Goal: Information Seeking & Learning: Learn about a topic

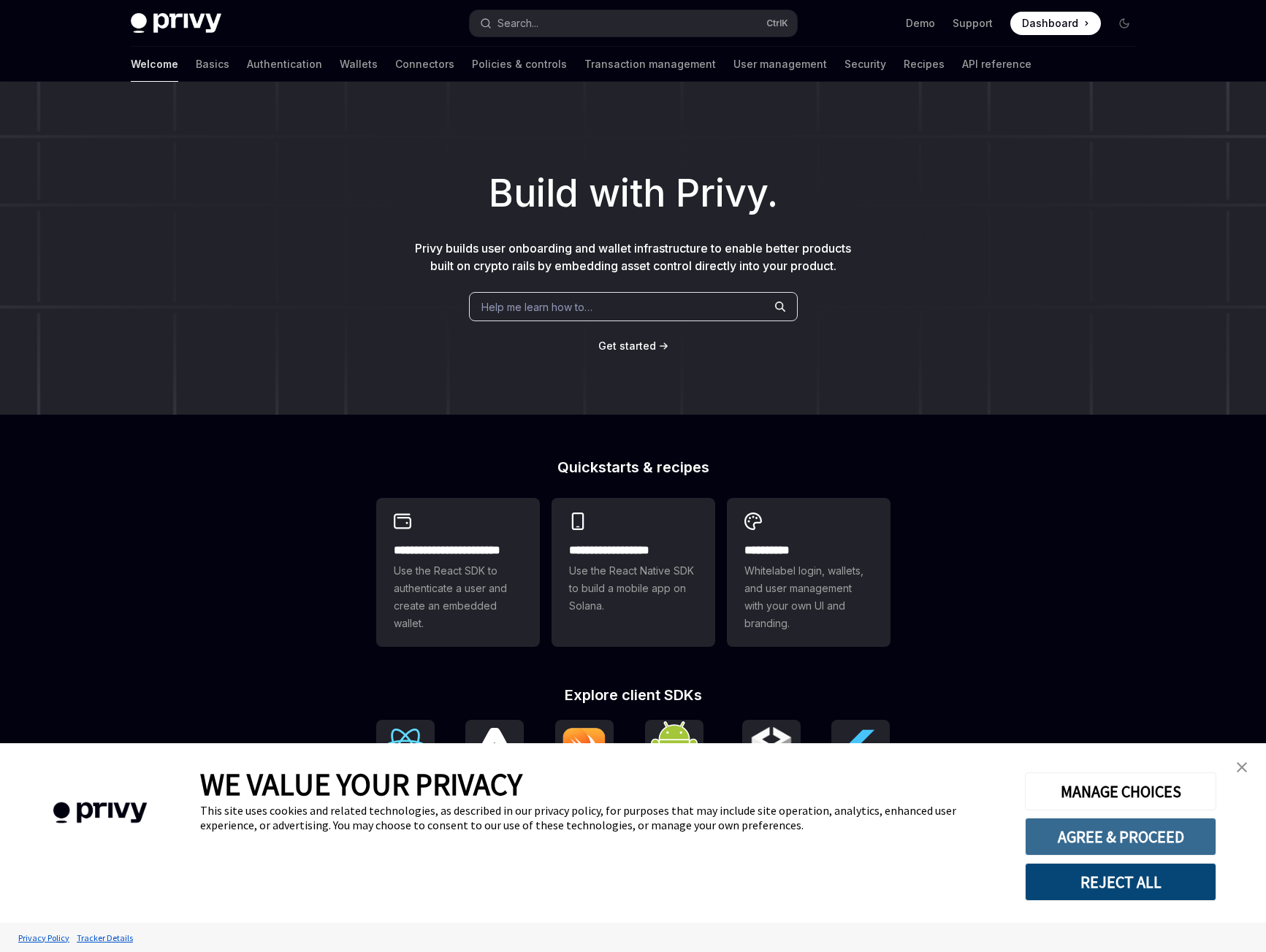
click at [1164, 847] on button "AGREE & PROCEED" at bounding box center [1121, 837] width 192 height 38
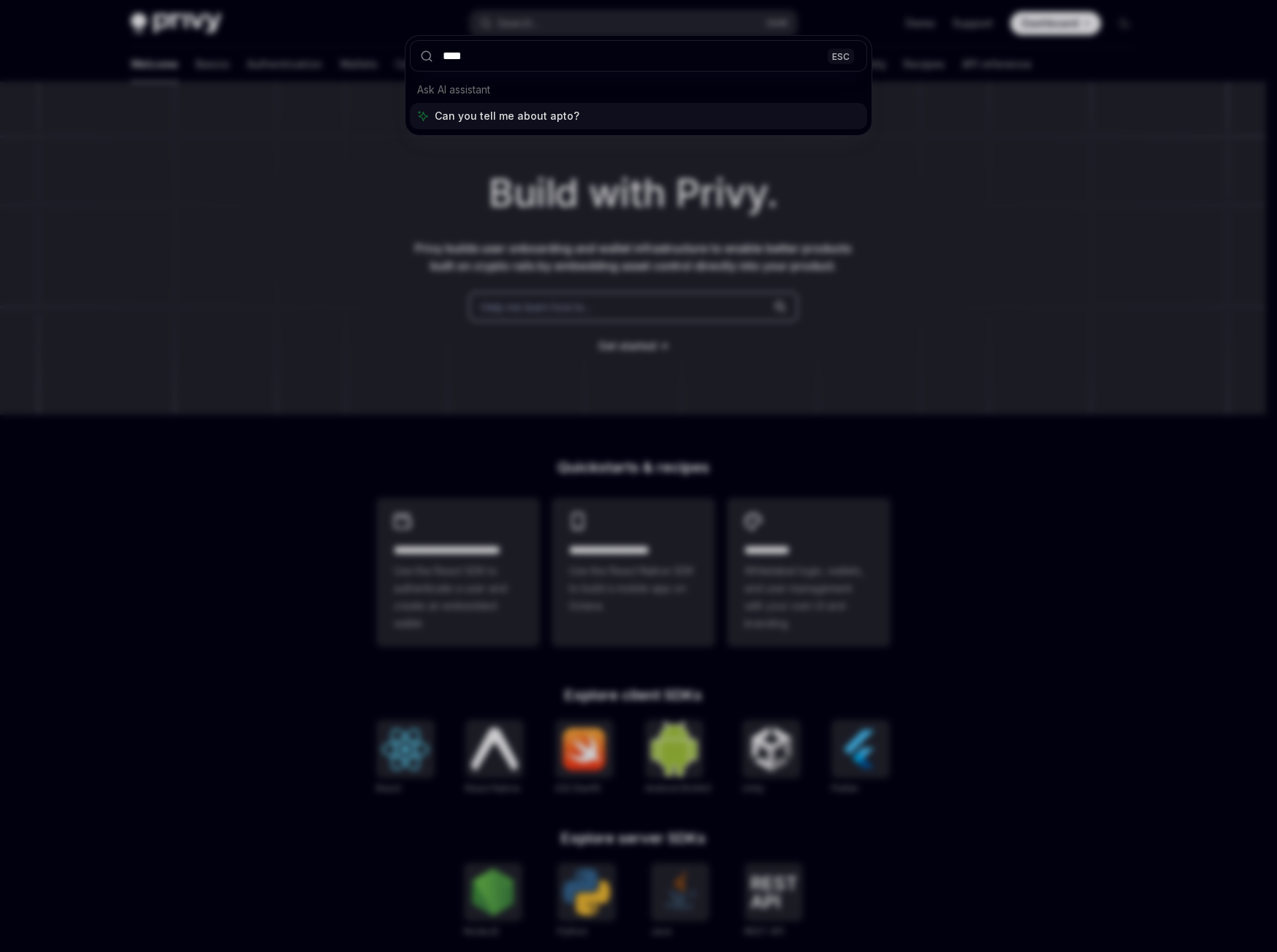
type input "*****"
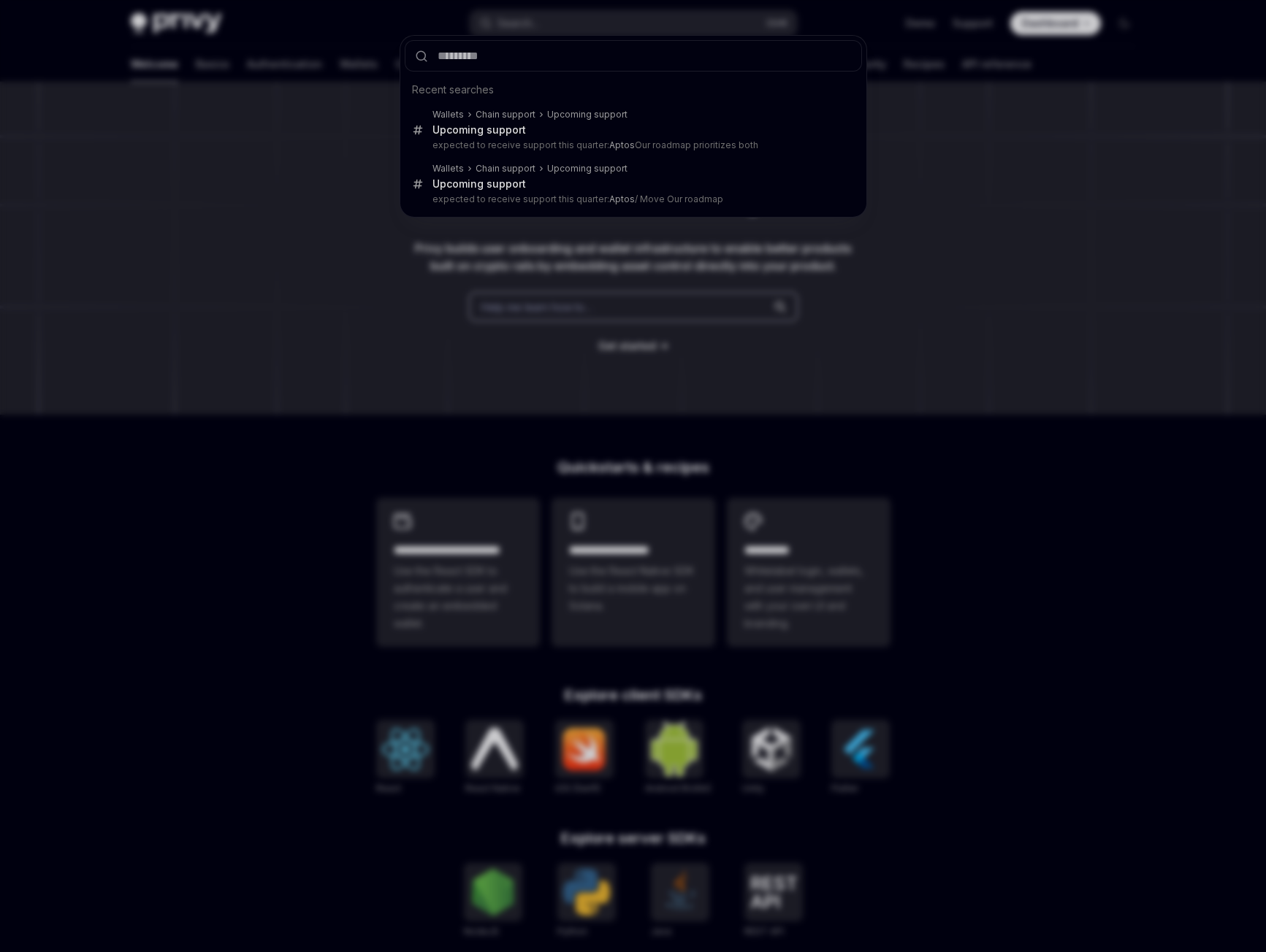
type textarea "*"
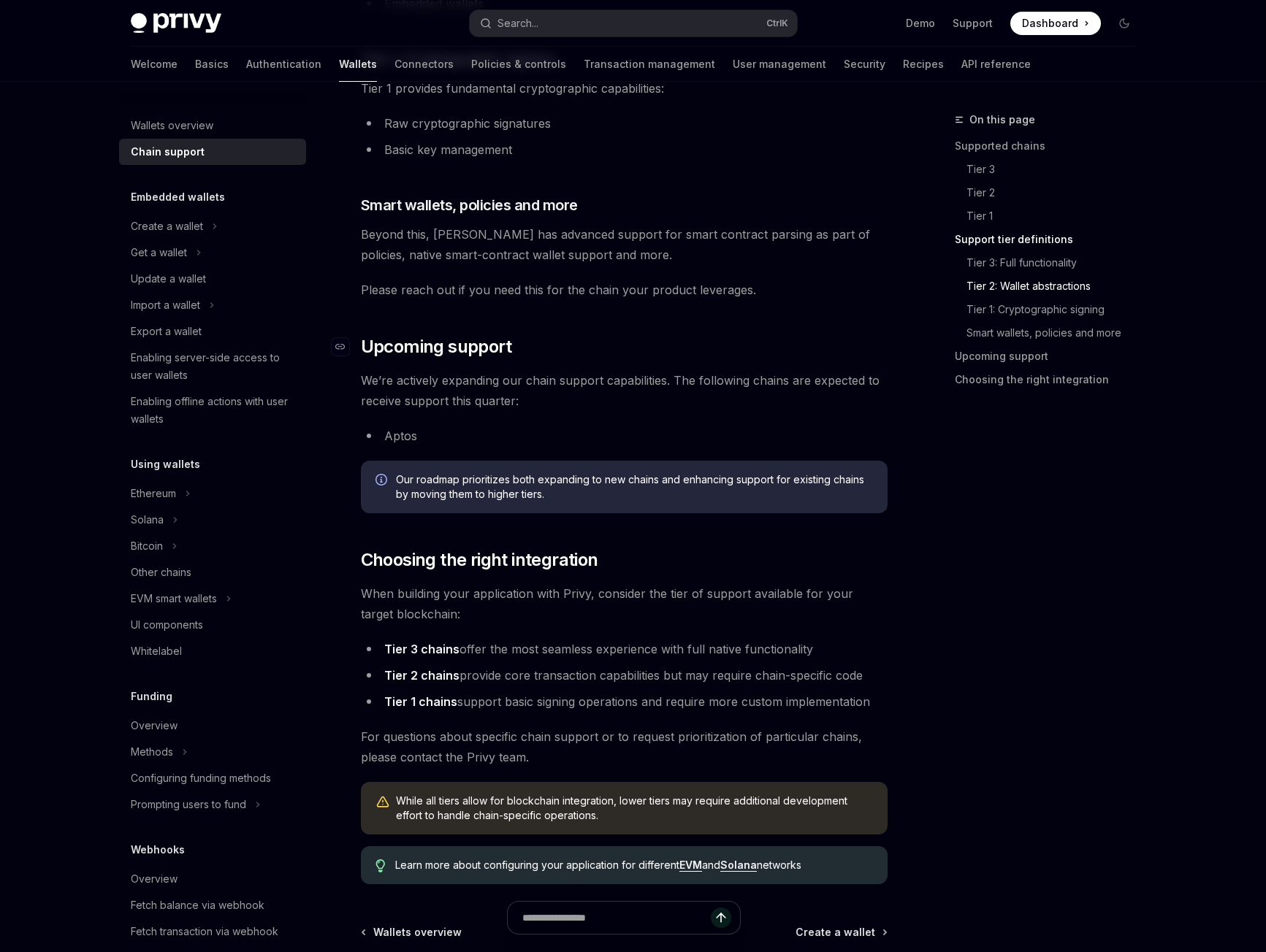
scroll to position [1541, 0]
